Goal: Information Seeking & Learning: Learn about a topic

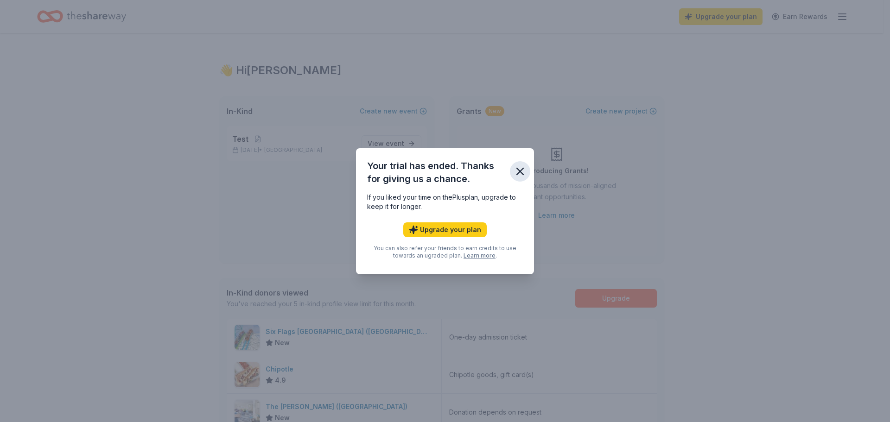
click at [518, 172] on icon "button" at bounding box center [520, 171] width 13 height 13
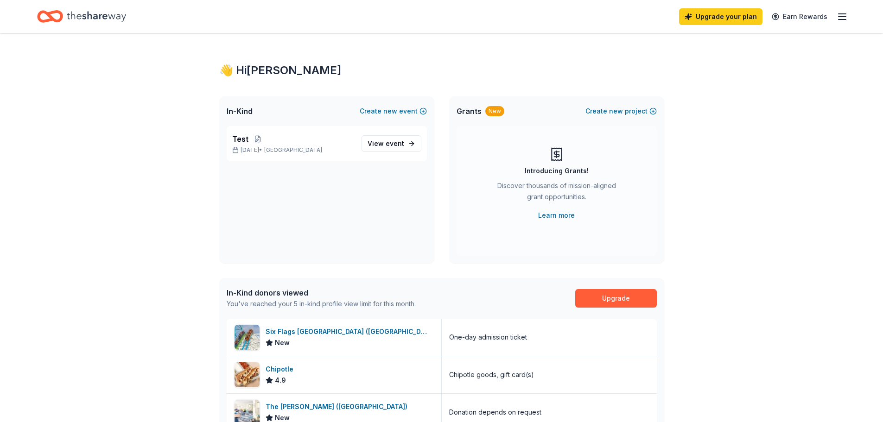
click at [114, 18] on icon "Home" at bounding box center [96, 16] width 59 height 19
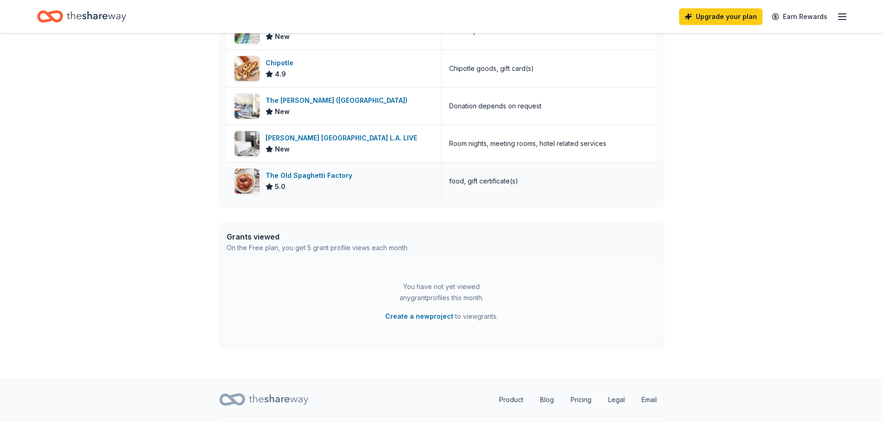
scroll to position [325, 0]
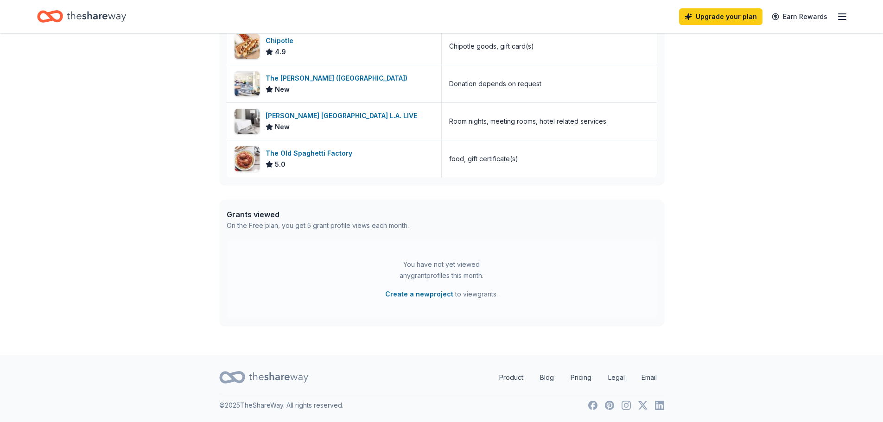
click at [846, 12] on icon "button" at bounding box center [842, 16] width 11 height 11
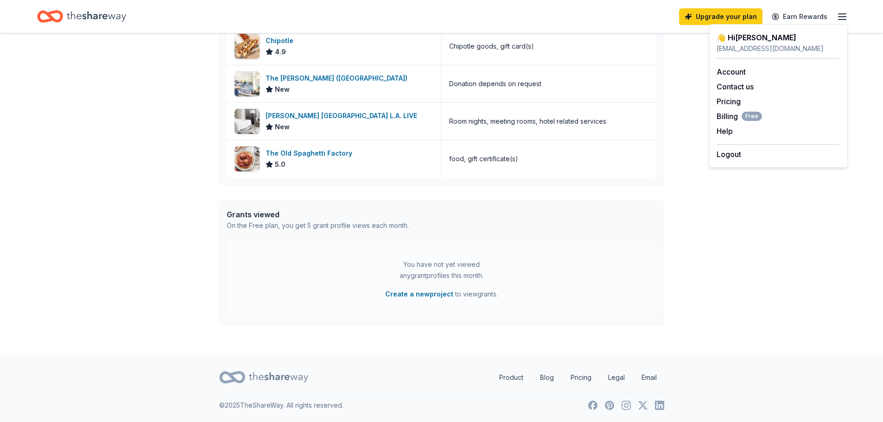
click at [83, 25] on icon "Home" at bounding box center [96, 16] width 59 height 19
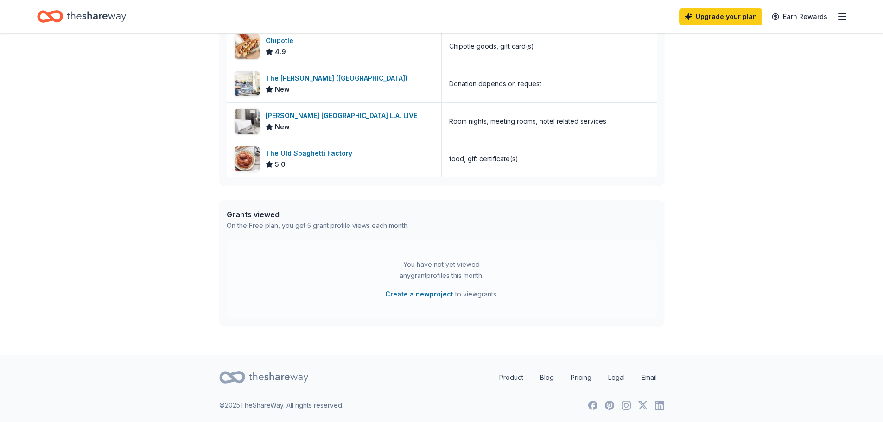
click at [88, 17] on icon "Home" at bounding box center [96, 16] width 59 height 10
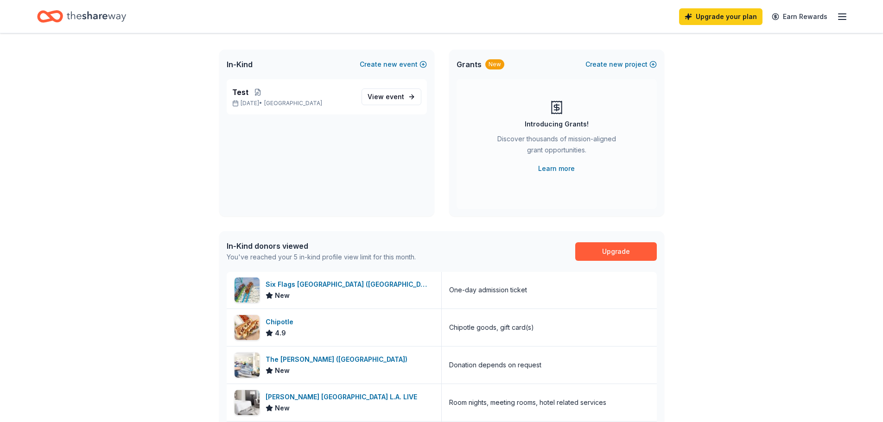
scroll to position [0, 0]
click at [384, 102] on link "View event" at bounding box center [392, 97] width 60 height 17
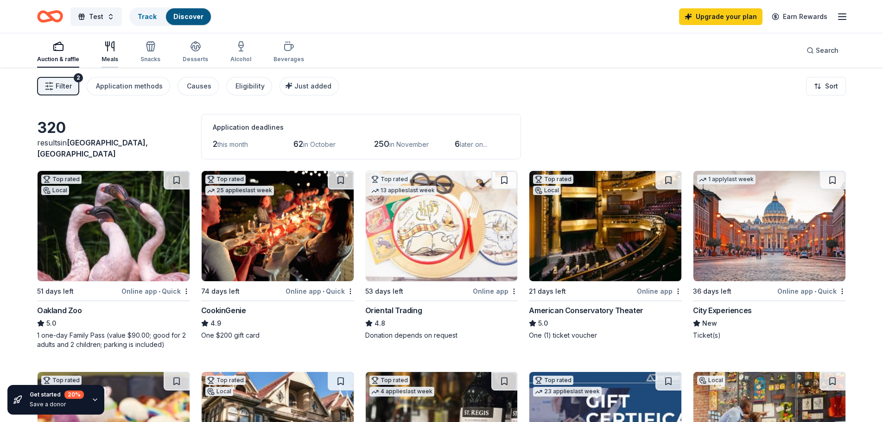
click at [114, 58] on div "Meals" at bounding box center [110, 59] width 17 height 7
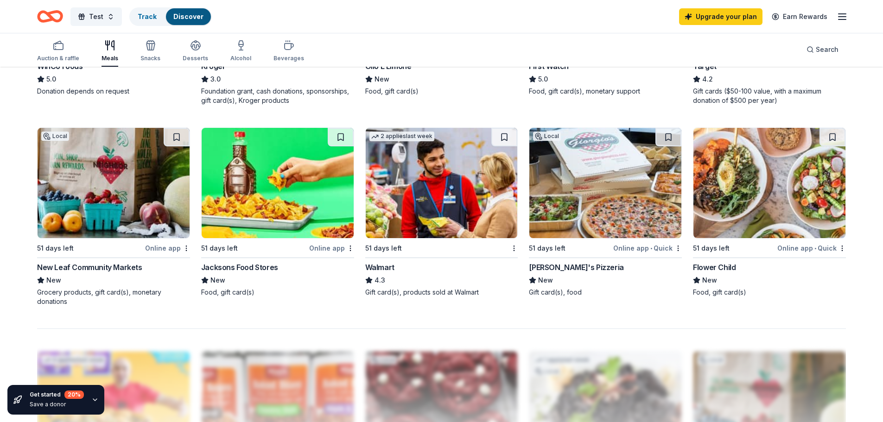
scroll to position [510, 0]
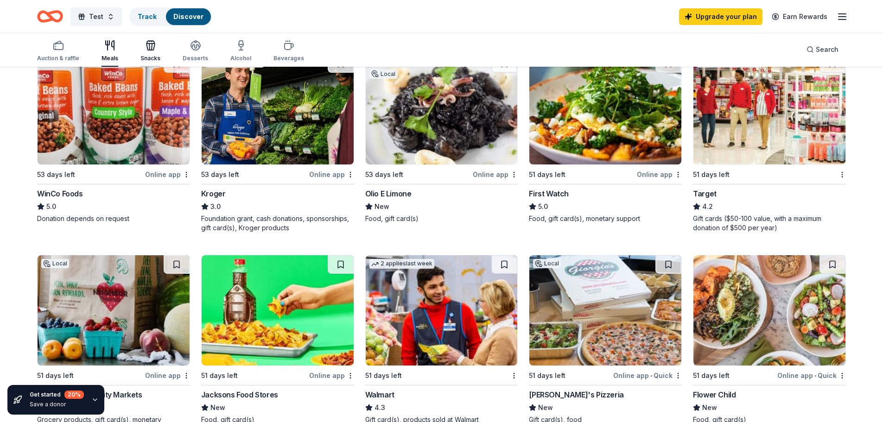
click at [154, 53] on div "Snacks" at bounding box center [151, 51] width 20 height 22
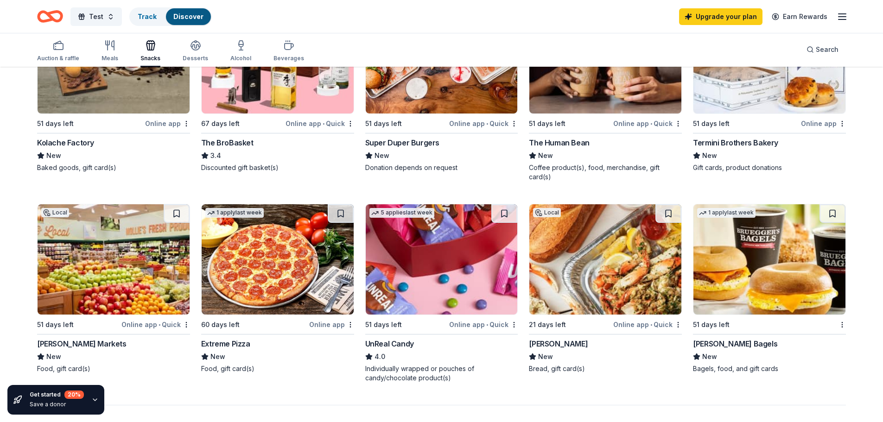
scroll to position [417, 0]
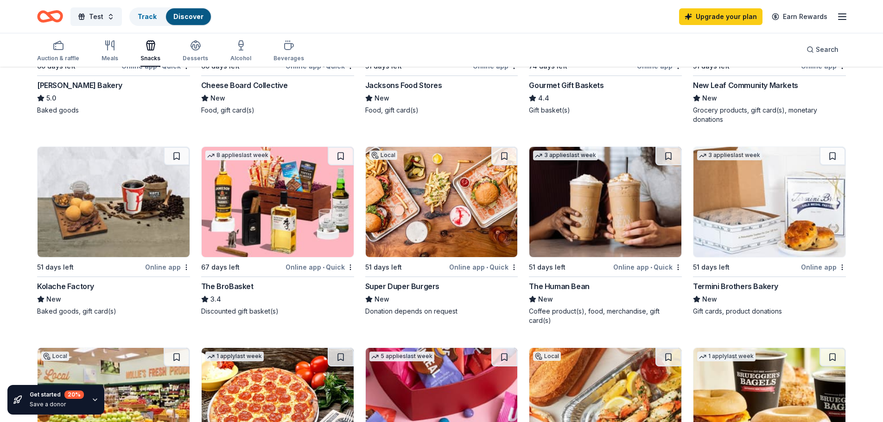
click at [205, 45] on div "Auction & raffle Meals Snacks Desserts Alcohol Beverages" at bounding box center [170, 51] width 267 height 31
click at [197, 46] on icon "button" at bounding box center [195, 44] width 9 height 7
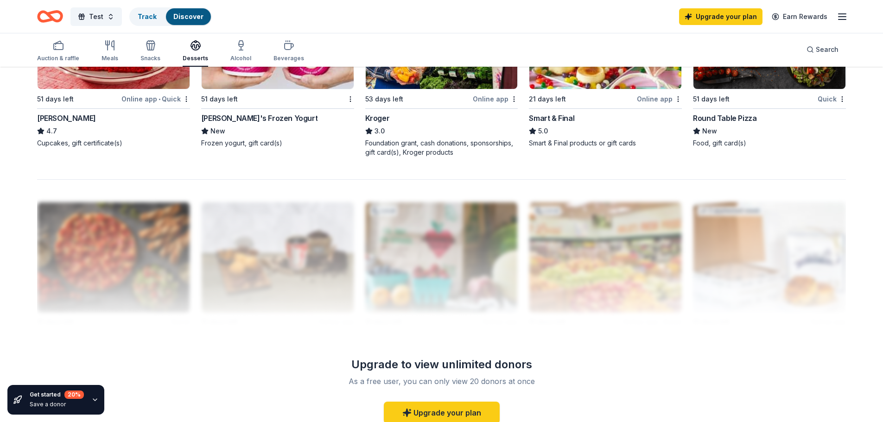
scroll to position [556, 0]
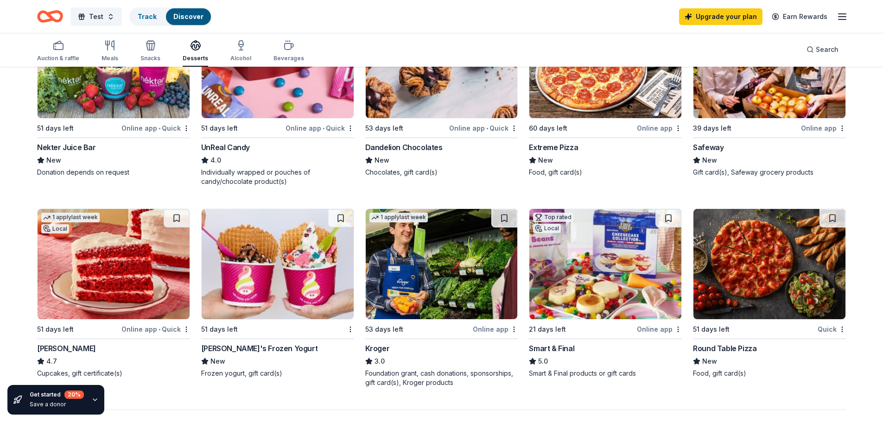
click at [291, 196] on div "Local 51 days left Online app • Quick Dynamo Donut and Coffee New Gift certific…" at bounding box center [441, 1] width 809 height 774
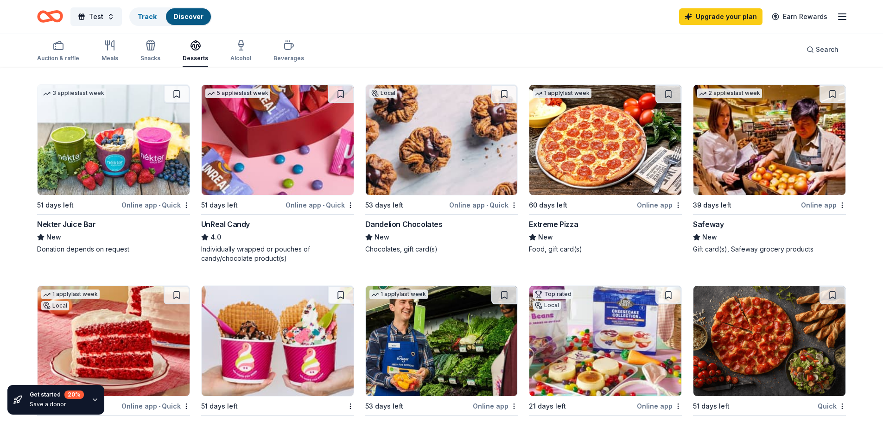
scroll to position [313, 0]
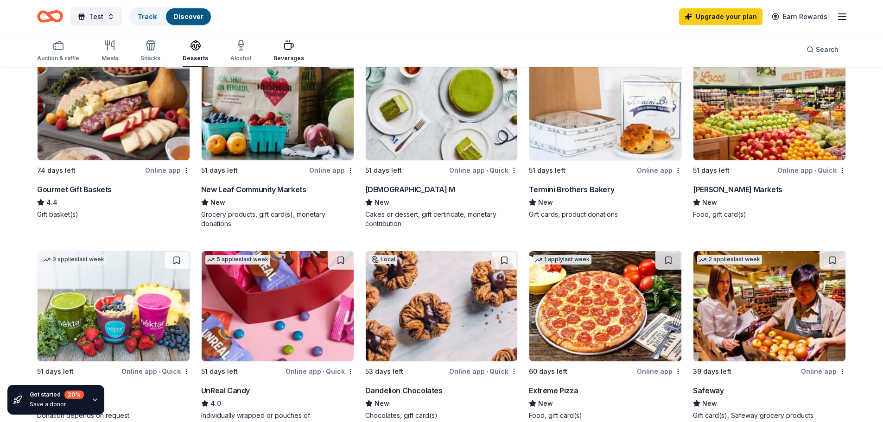
click at [290, 46] on div "button" at bounding box center [289, 45] width 31 height 11
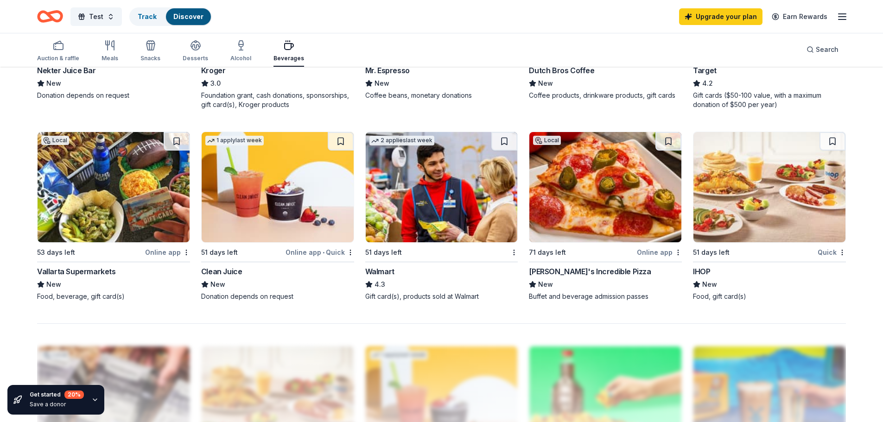
scroll to position [788, 0]
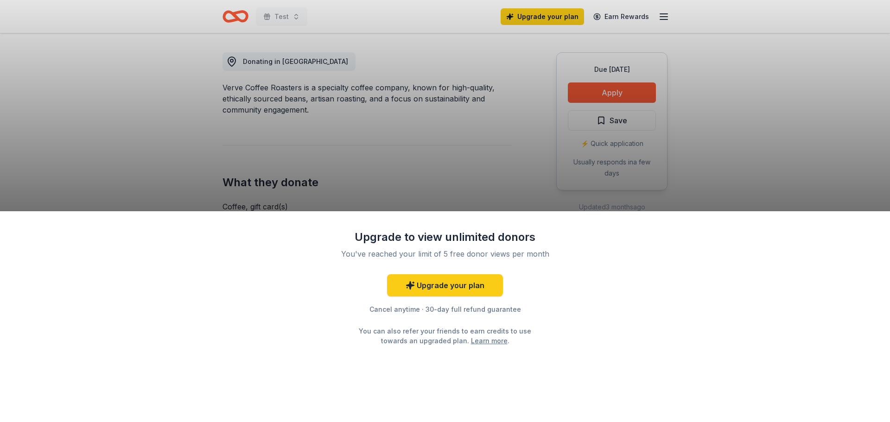
scroll to position [278, 0]
